Goal: Browse casually: Explore the website without a specific task or goal

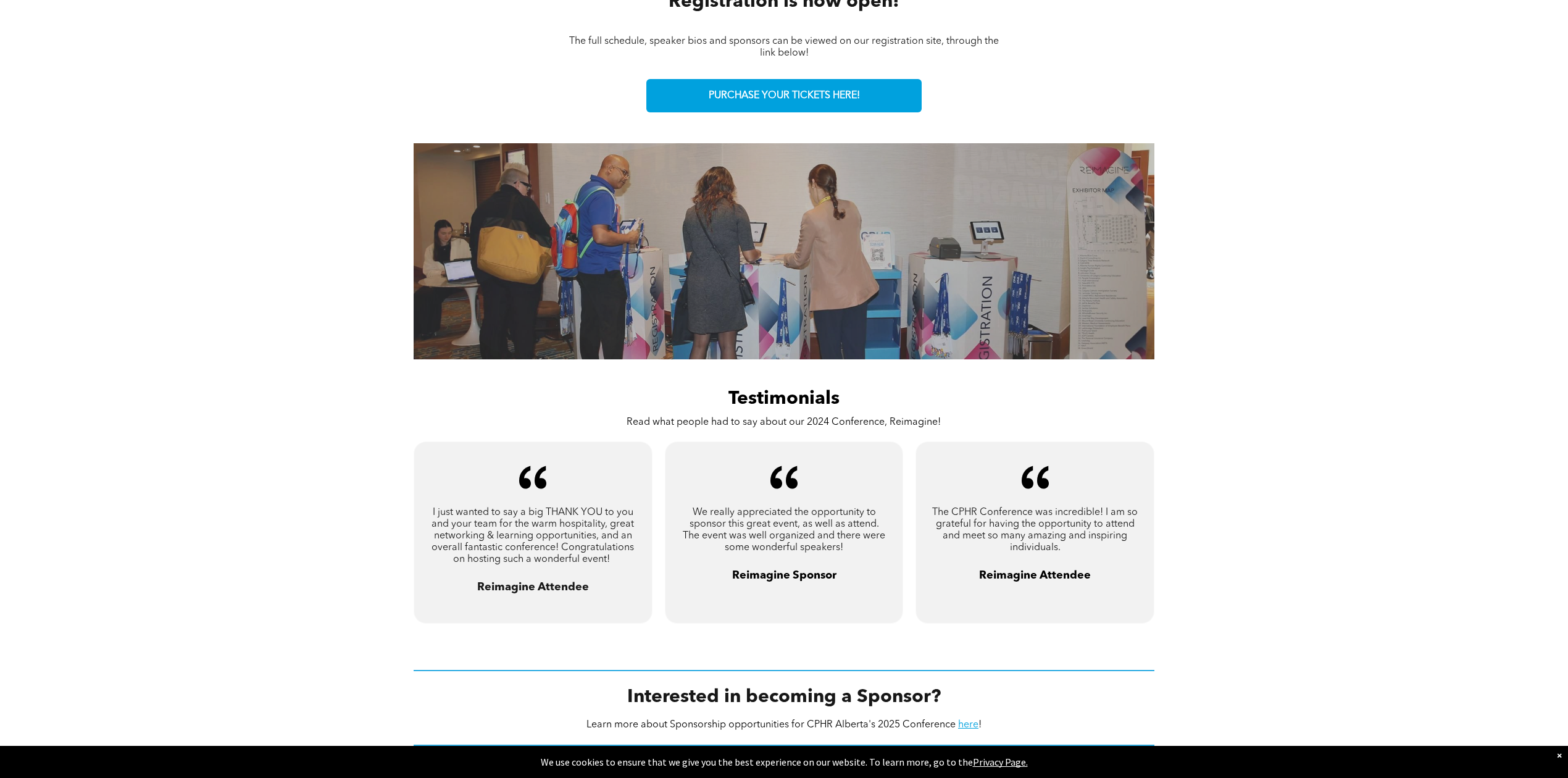
scroll to position [589, 0]
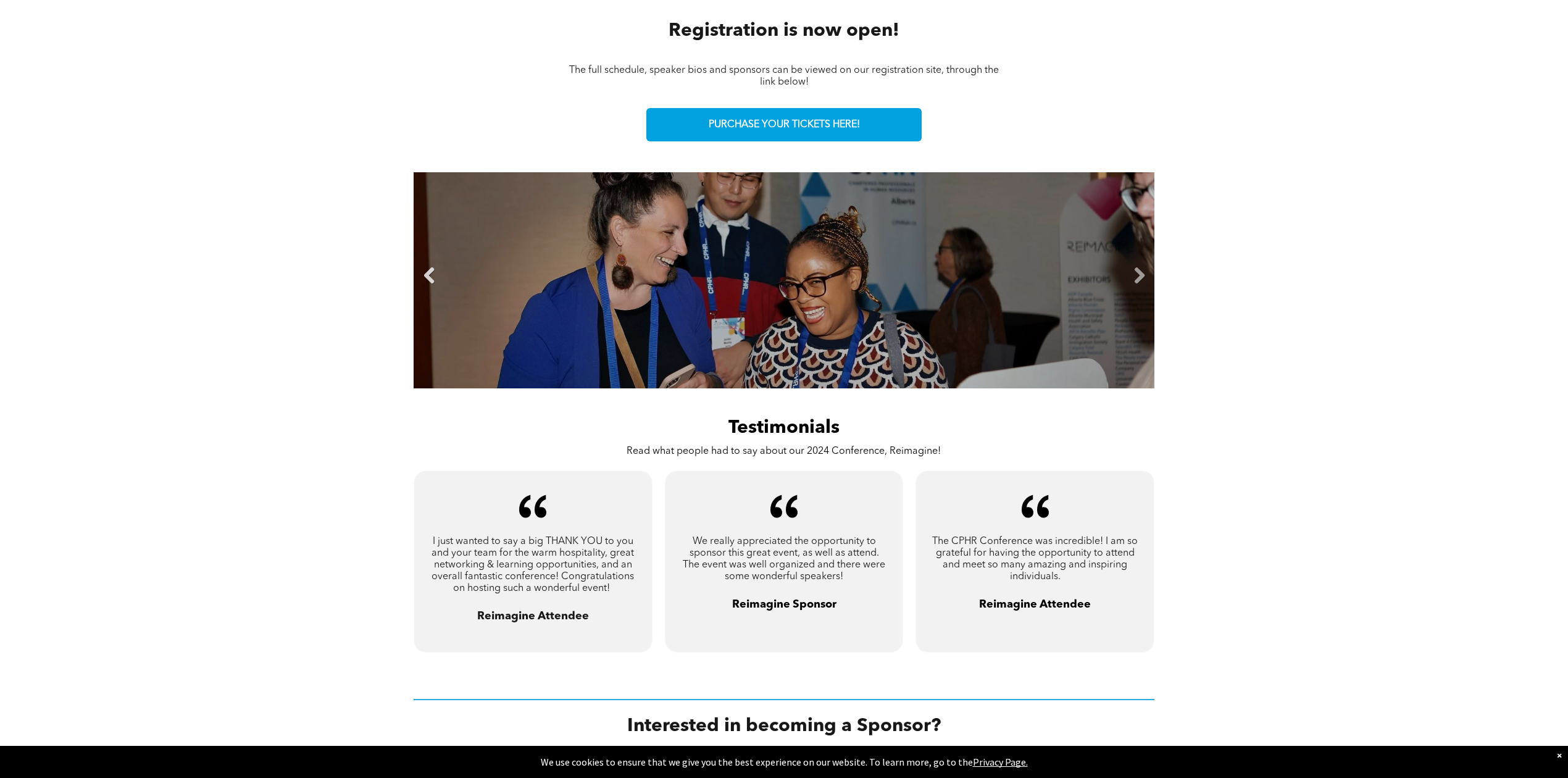
click at [431, 272] on link "Previous" at bounding box center [428, 276] width 18 height 18
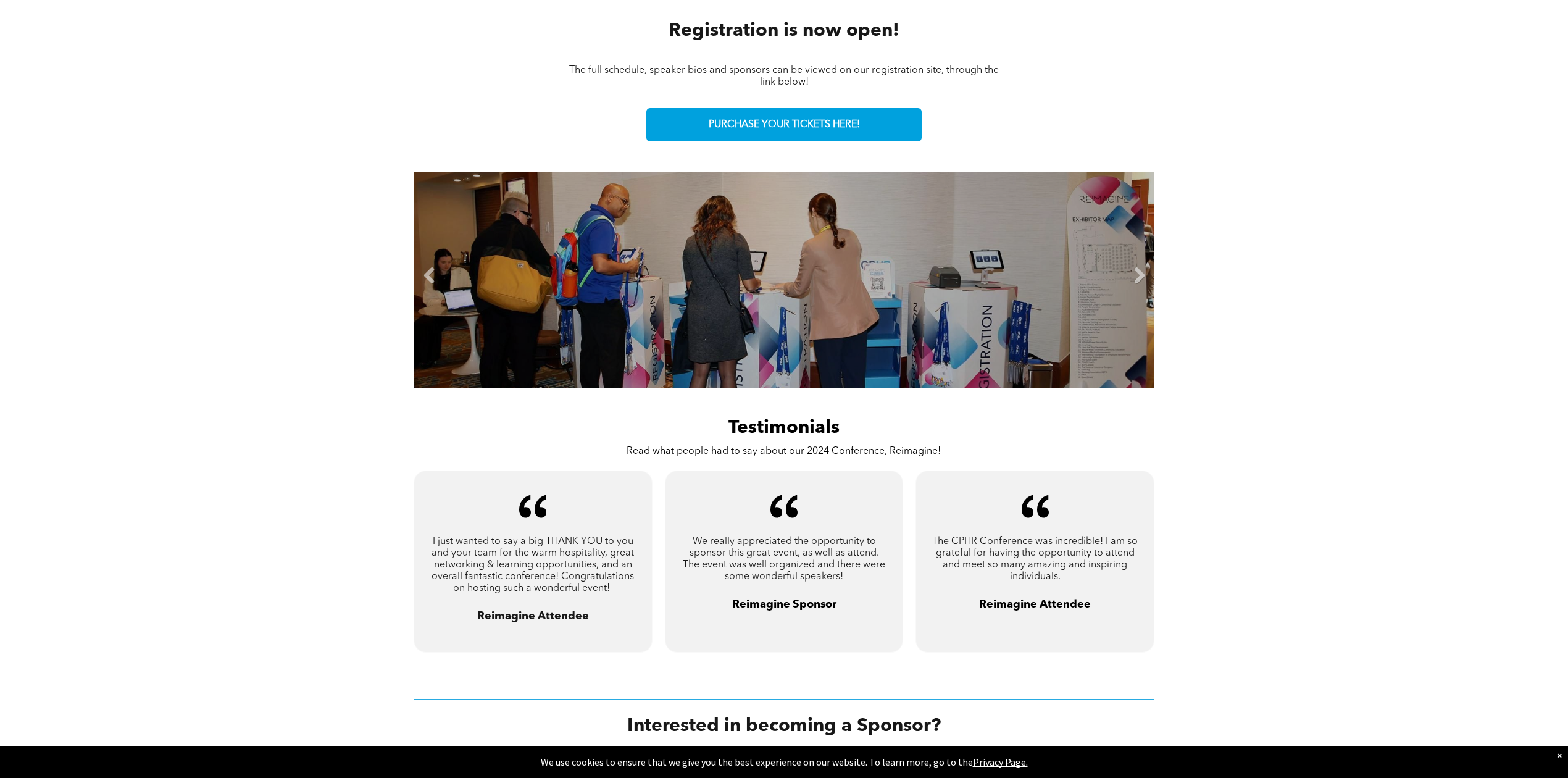
click at [505, 286] on li "Slide title Write your caption here Button" at bounding box center [784, 280] width 741 height 216
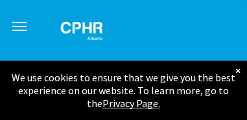
scroll to position [1042, 0]
click at [237, 70] on div "×" at bounding box center [237, 70] width 5 height 13
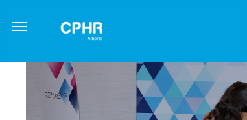
scroll to position [807, 0]
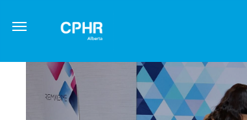
drag, startPoint x: 100, startPoint y: 74, endPoint x: 118, endPoint y: 74, distance: 17.5
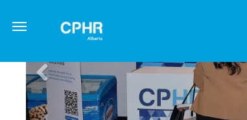
scroll to position [884, 0]
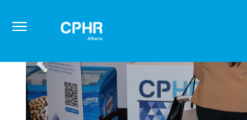
click at [44, 71] on link "Previous" at bounding box center [41, 64] width 19 height 19
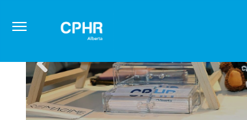
click at [41, 67] on link "Previous" at bounding box center [41, 64] width 19 height 19
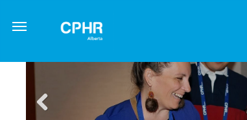
scroll to position [846, 0]
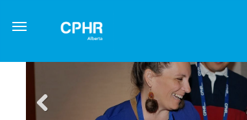
drag, startPoint x: 142, startPoint y: 35, endPoint x: 142, endPoint y: 10, distance: 25.3
click at [142, 10] on div at bounding box center [123, 31] width 247 height 62
click at [43, 101] on link "Previous" at bounding box center [41, 103] width 19 height 19
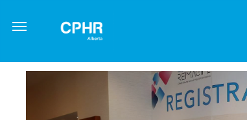
scroll to position [768, 0]
